Goal: Find specific page/section: Find specific page/section

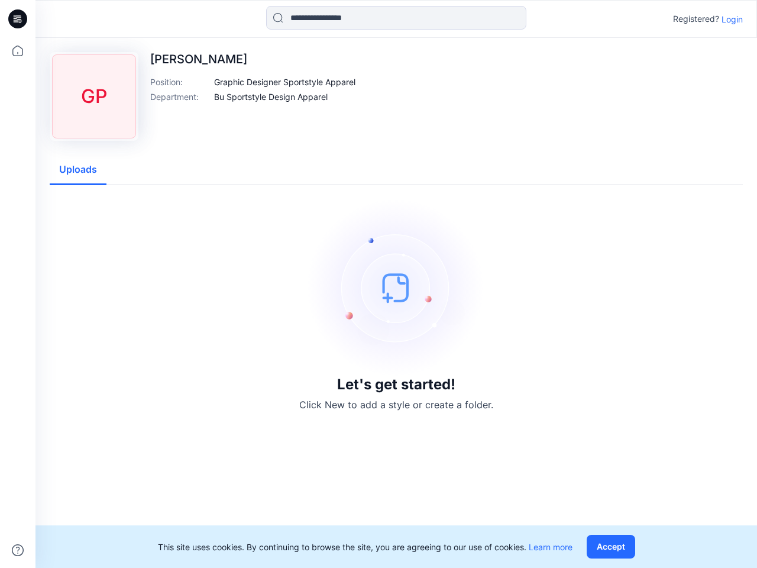
click at [378, 284] on img at bounding box center [395, 287] width 177 height 177
click at [18, 19] on icon at bounding box center [19, 19] width 5 height 1
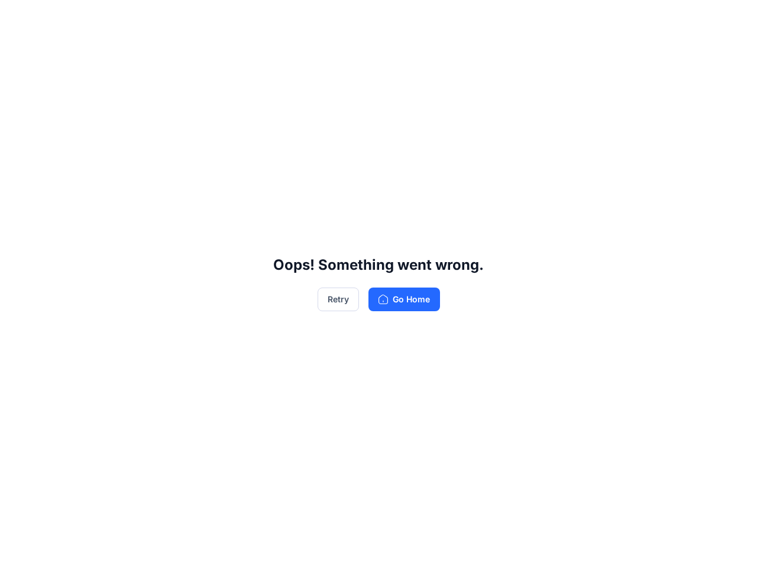
click at [18, 550] on div "Oops! Something went wrong. Retry Go Home" at bounding box center [378, 284] width 757 height 568
click at [396, 18] on div "Oops! Something went wrong. Retry Go Home" at bounding box center [378, 284] width 757 height 568
click at [732, 19] on div "Oops! Something went wrong. Retry Go Home" at bounding box center [378, 284] width 757 height 568
click at [285, 82] on div "Oops! Something went wrong. Retry Go Home" at bounding box center [378, 284] width 757 height 568
click at [271, 96] on div "Oops! Something went wrong. Retry Go Home" at bounding box center [378, 284] width 757 height 568
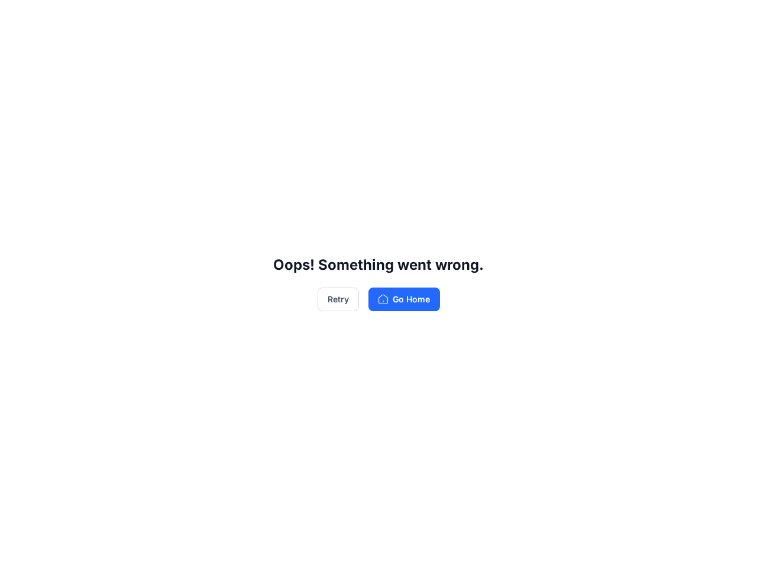
click at [78, 170] on div "Oops! Something went wrong. Retry Go Home" at bounding box center [378, 284] width 757 height 568
click at [613, 546] on div "Oops! Something went wrong. Retry Go Home" at bounding box center [378, 284] width 757 height 568
